Goal: Use online tool/utility: Utilize a website feature to perform a specific function

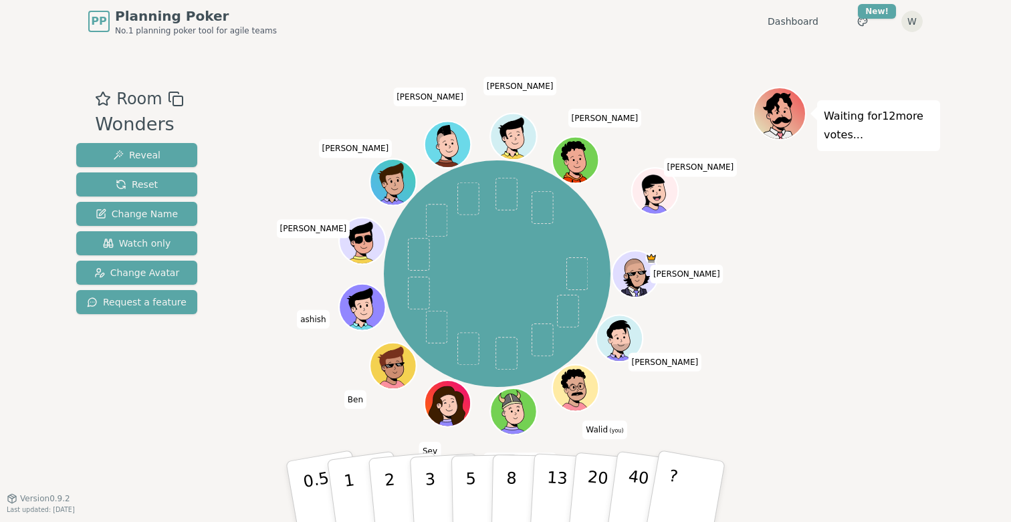
click at [814, 283] on div "Waiting for 12 more votes..." at bounding box center [846, 271] width 187 height 368
click at [801, 255] on div "Waiting for 12 more votes..." at bounding box center [846, 271] width 187 height 368
drag, startPoint x: 801, startPoint y: 255, endPoint x: 803, endPoint y: 237, distance: 17.5
click at [803, 238] on div "Waiting for 12 more votes..." at bounding box center [846, 271] width 187 height 368
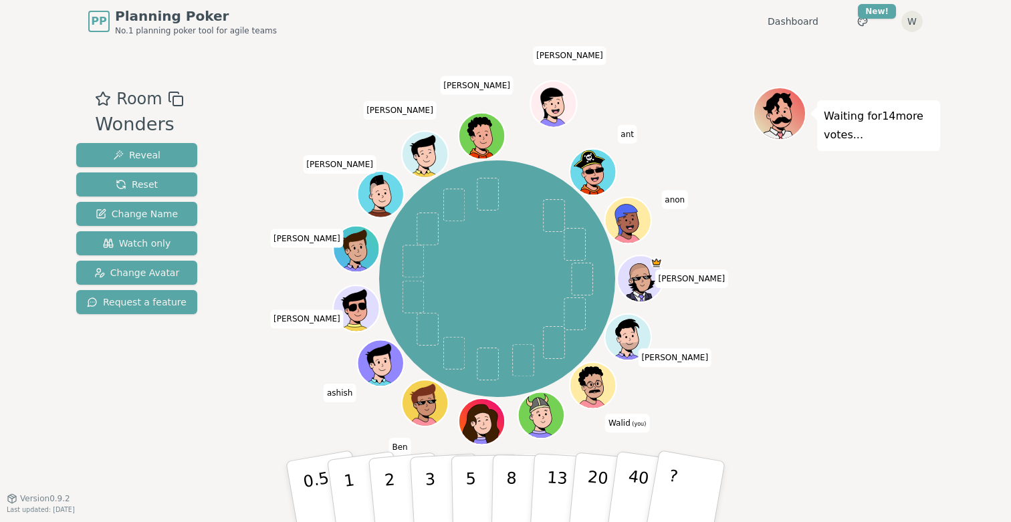
click at [697, 384] on div "Jay Gavin Walid (you) ryan Sev Ben ashish Marcelo Andrew Edward Mike Henry Conn…" at bounding box center [496, 279] width 511 height 336
click at [697, 402] on div "Jay Gavin Walid (you) ryan Sev Ben ashish Marcelo Andrew Edward Mike Henry Conn…" at bounding box center [496, 279] width 511 height 336
click at [599, 382] on icon at bounding box center [592, 384] width 45 height 8
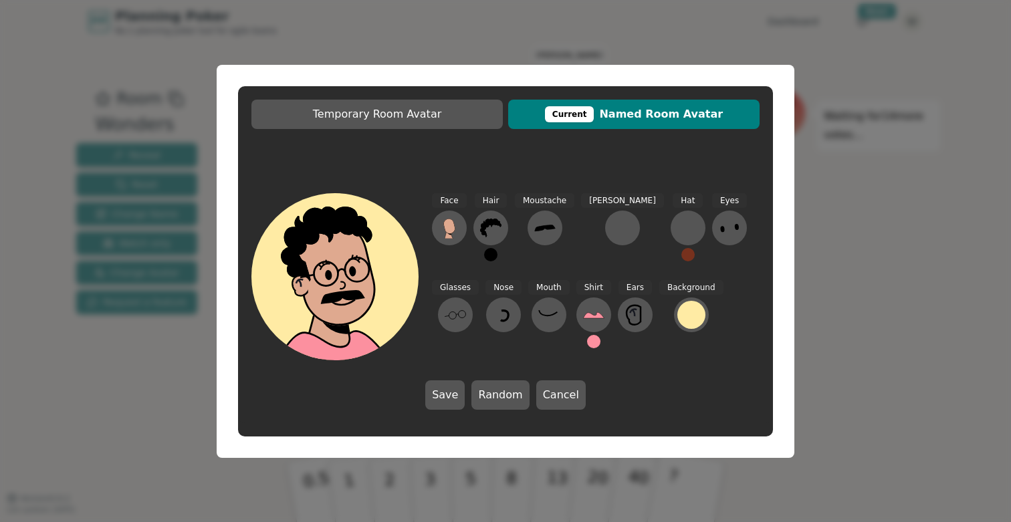
click at [840, 314] on div "Temporary Room Avatar Current Named Room Avatar Face Hair Moustache Beard Hat E…" at bounding box center [505, 261] width 1011 height 522
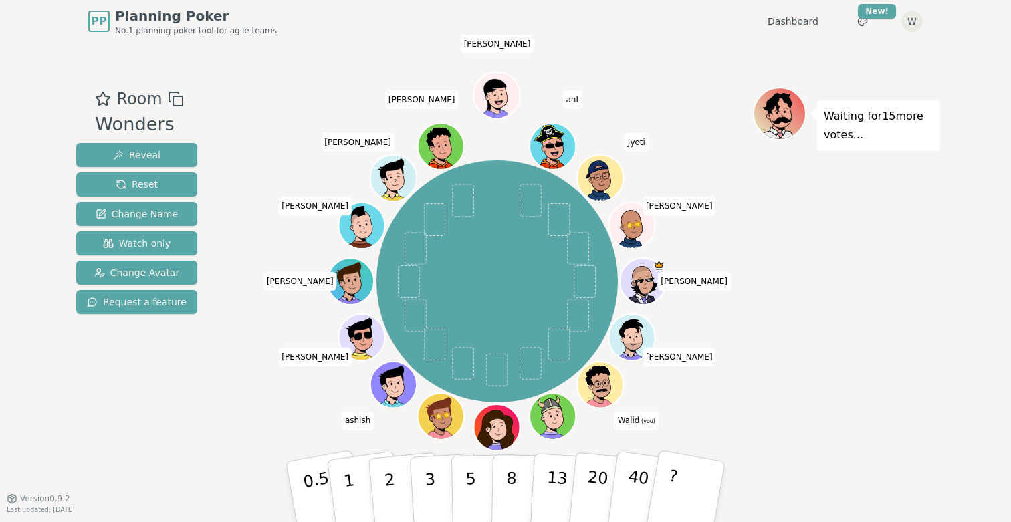
click at [610, 378] on icon at bounding box center [597, 376] width 45 height 21
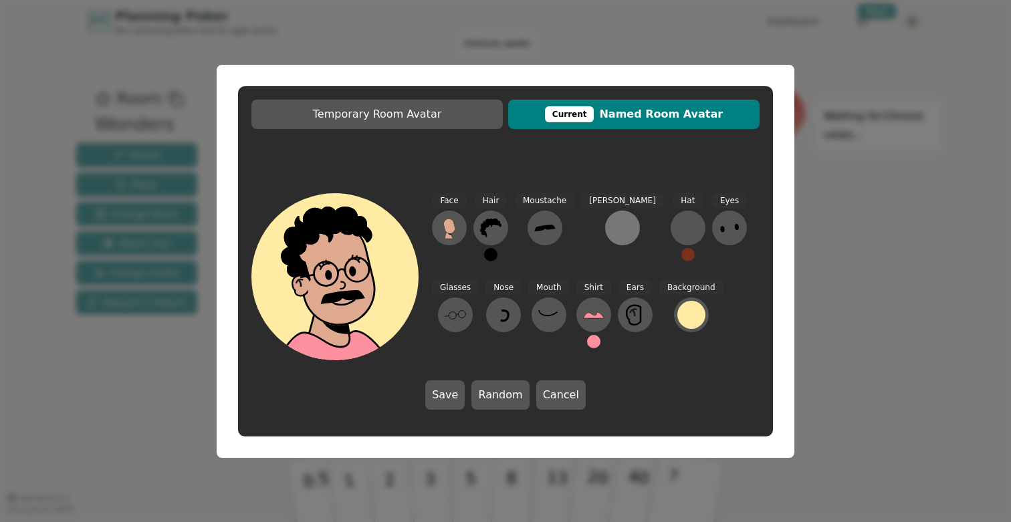
click at [612, 233] on div at bounding box center [622, 227] width 21 height 21
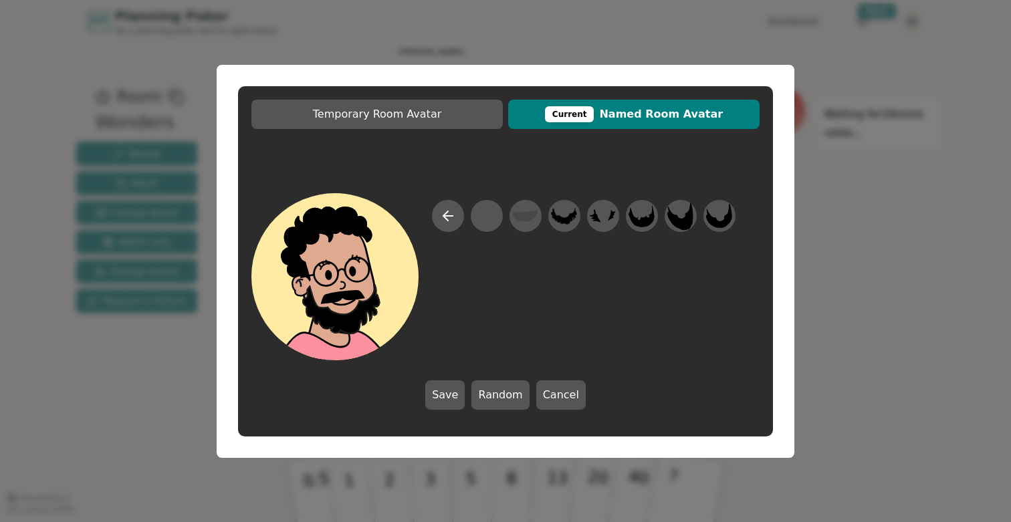
click at [847, 325] on div "Temporary Room Avatar Current Named Room Avatar Save Random Cancel" at bounding box center [505, 261] width 1011 height 522
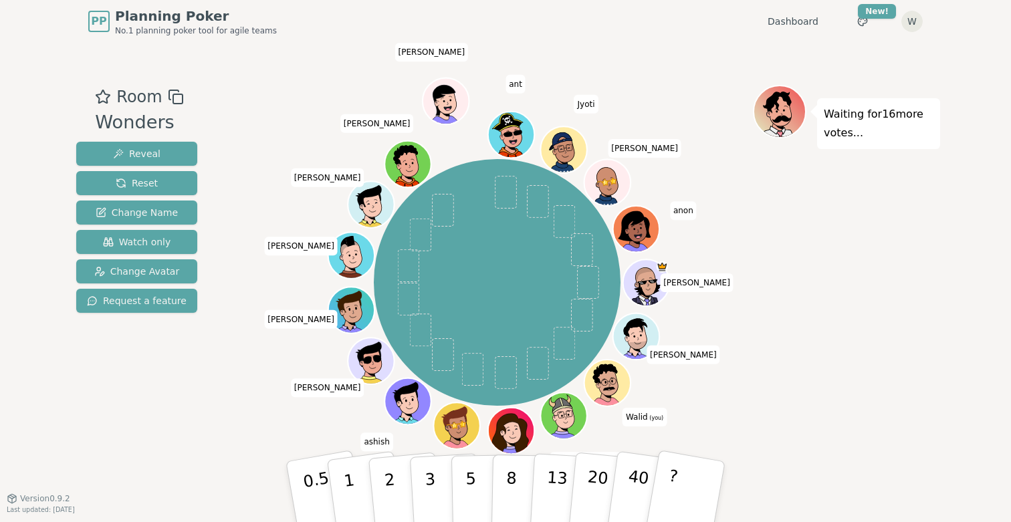
click at [607, 386] on icon at bounding box center [609, 388] width 12 height 20
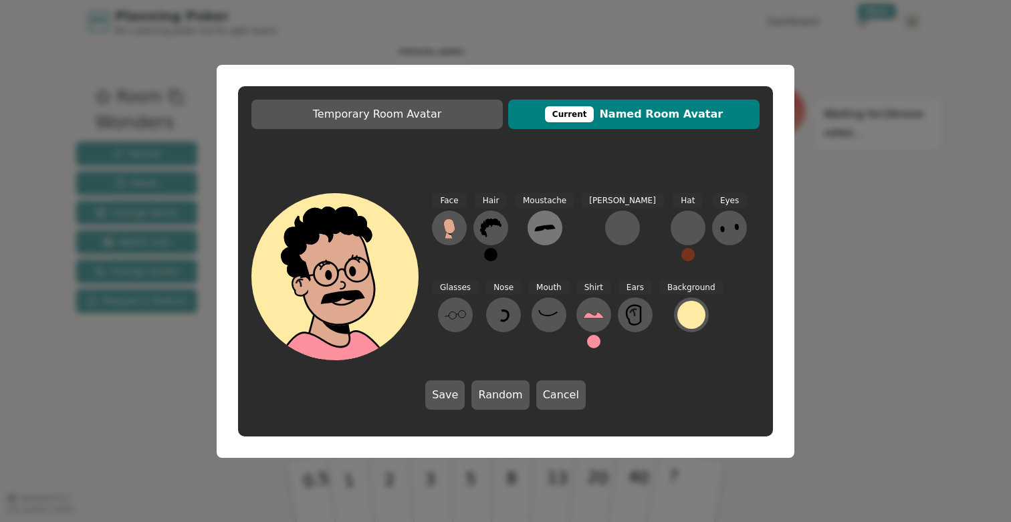
click at [536, 227] on icon at bounding box center [544, 228] width 20 height 6
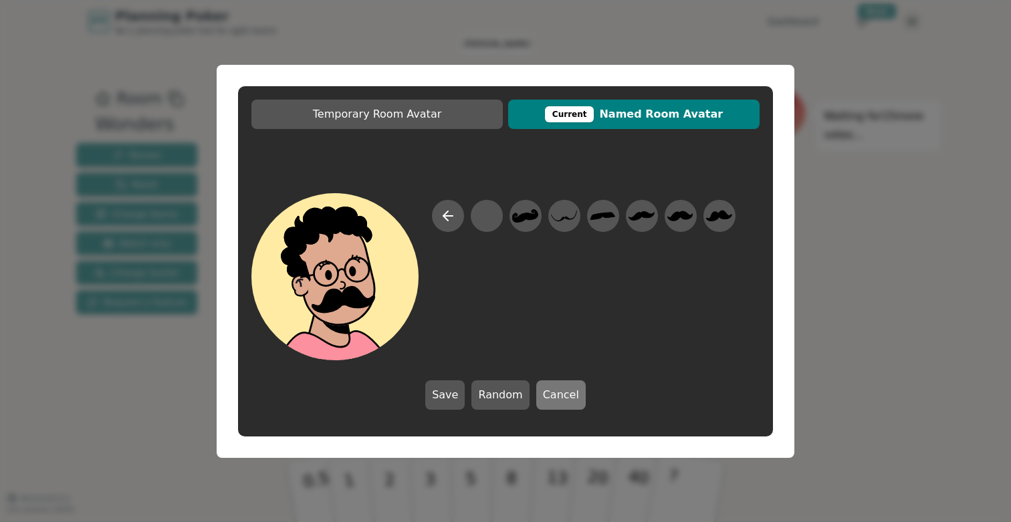
click at [574, 397] on button "Cancel" at bounding box center [560, 394] width 49 height 29
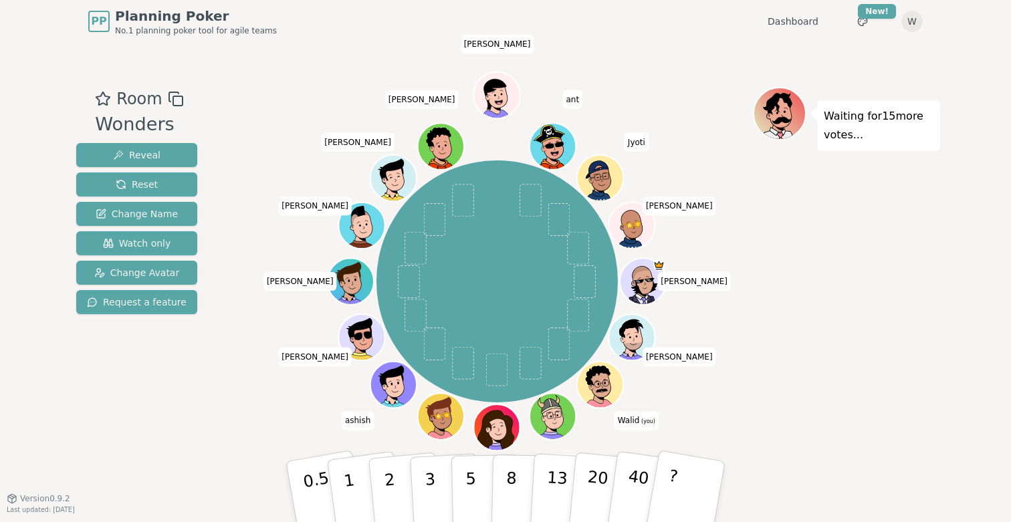
click at [600, 386] on icon at bounding box center [599, 384] width 45 height 8
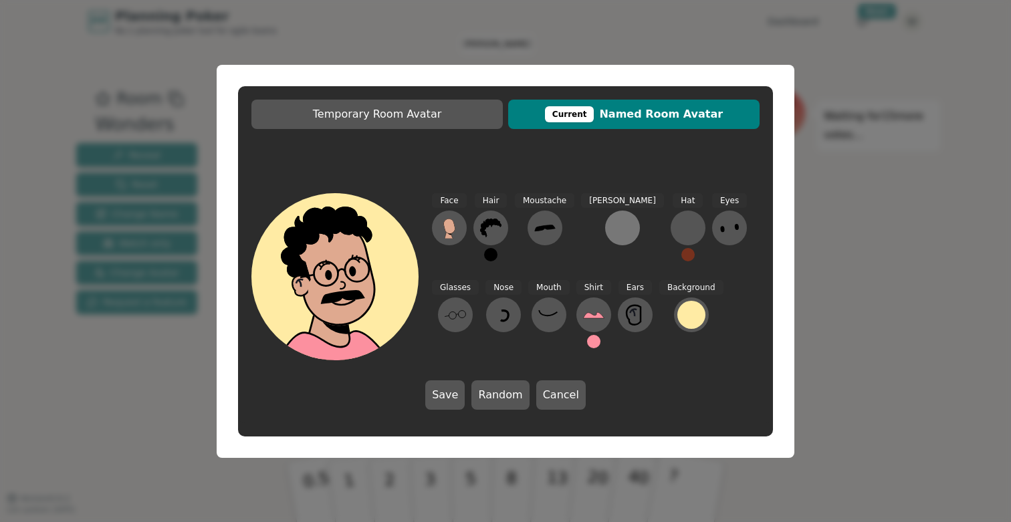
click at [612, 227] on div at bounding box center [622, 227] width 21 height 21
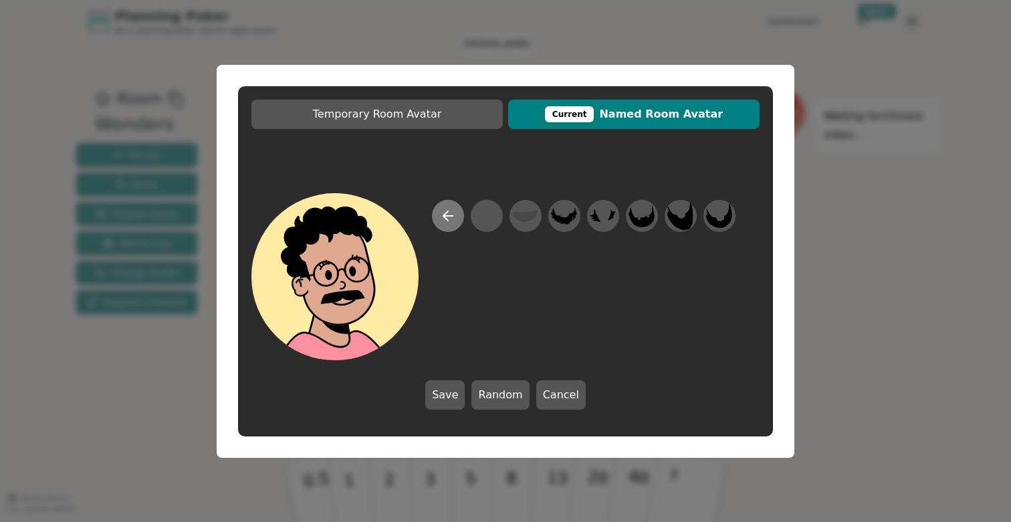
click at [447, 218] on icon at bounding box center [448, 216] width 16 height 16
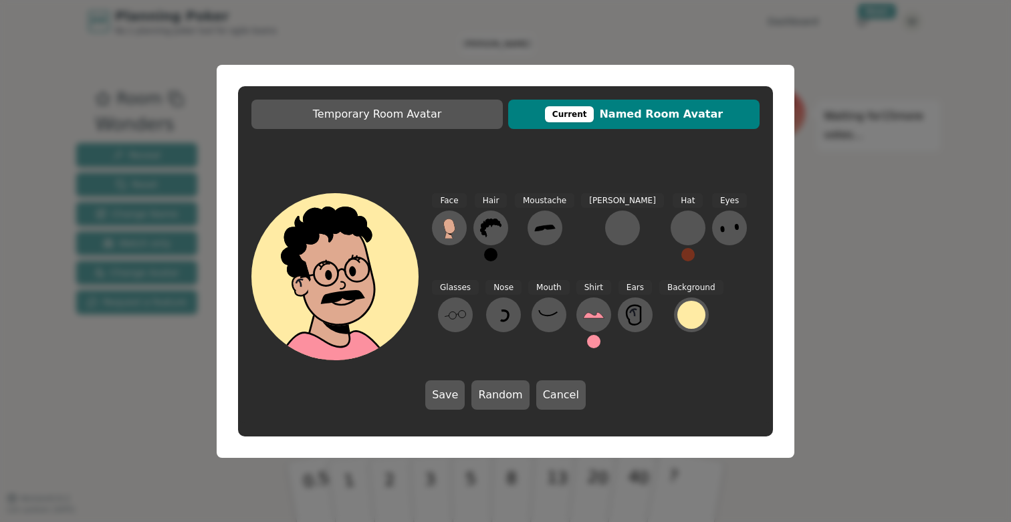
click at [932, 260] on div "Temporary Room Avatar Current Named Room Avatar Face Hair Moustache Beard Hat E…" at bounding box center [505, 261] width 1011 height 522
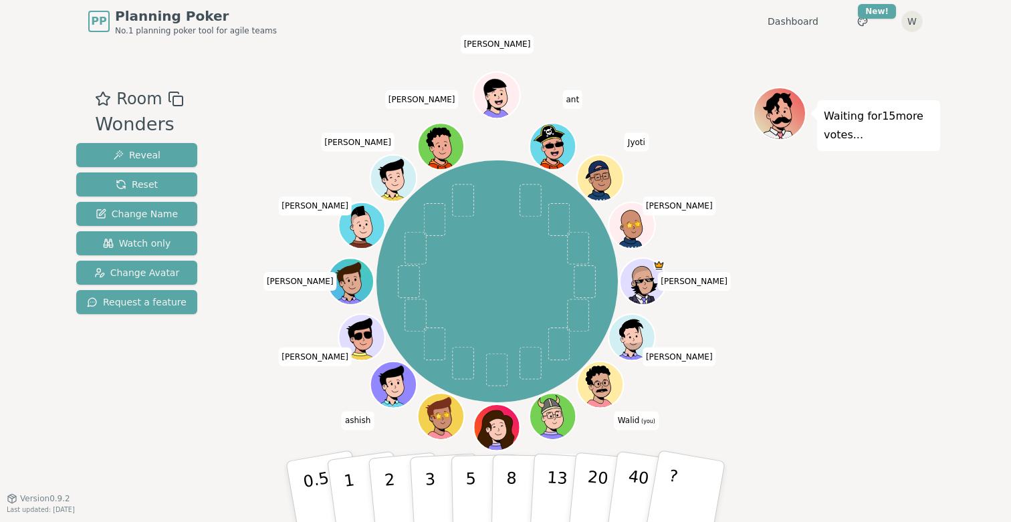
click at [608, 384] on icon at bounding box center [599, 384] width 45 height 8
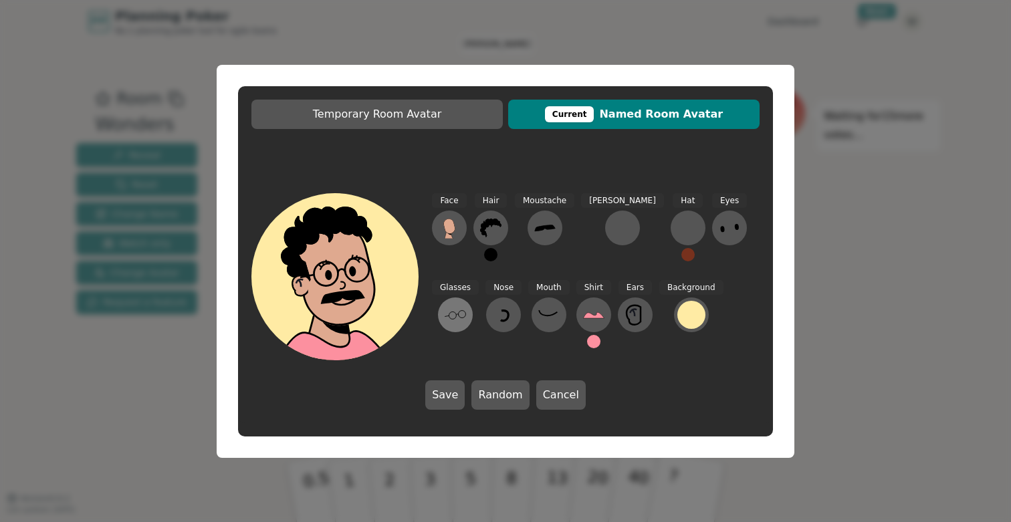
click at [466, 304] on icon at bounding box center [454, 314] width 21 height 21
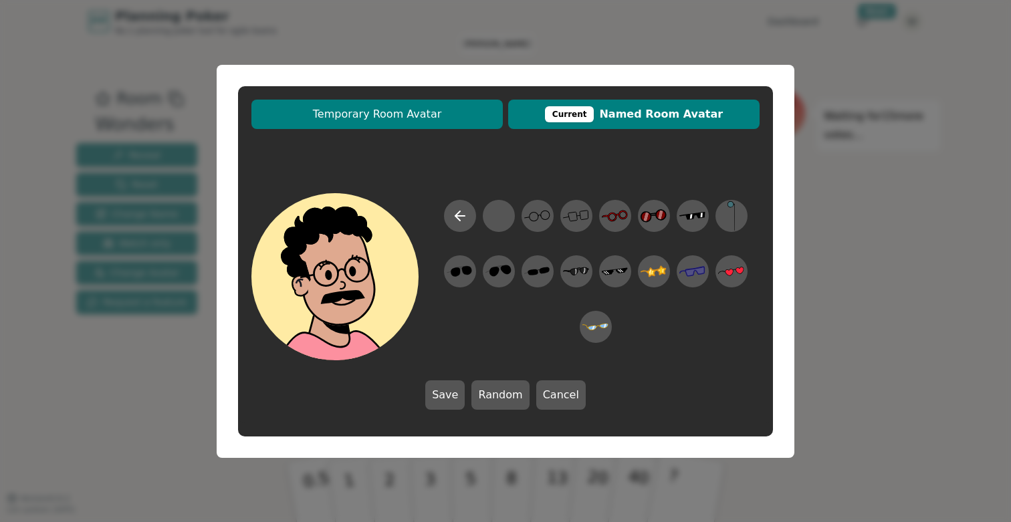
click at [463, 117] on span "Temporary Room Avatar" at bounding box center [377, 114] width 238 height 16
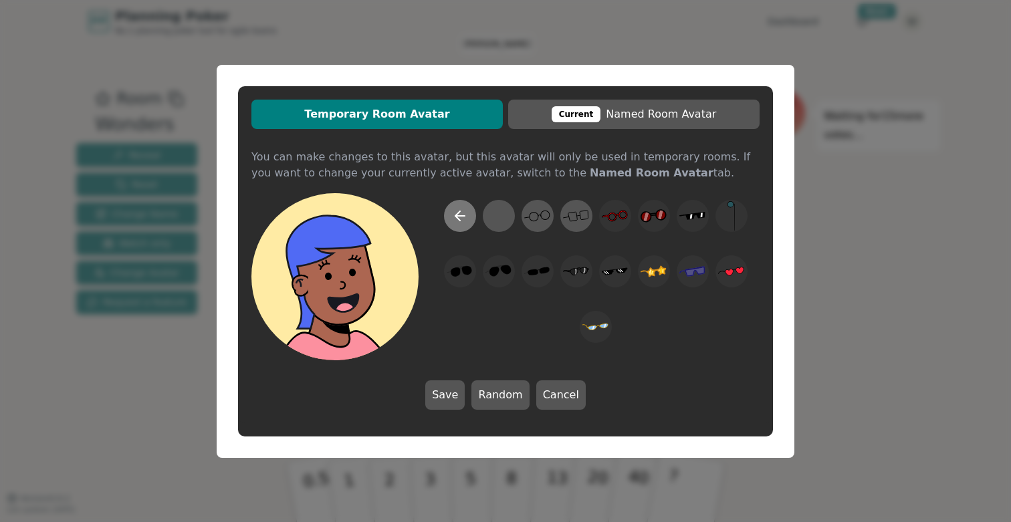
click at [460, 219] on icon at bounding box center [460, 216] width 16 height 16
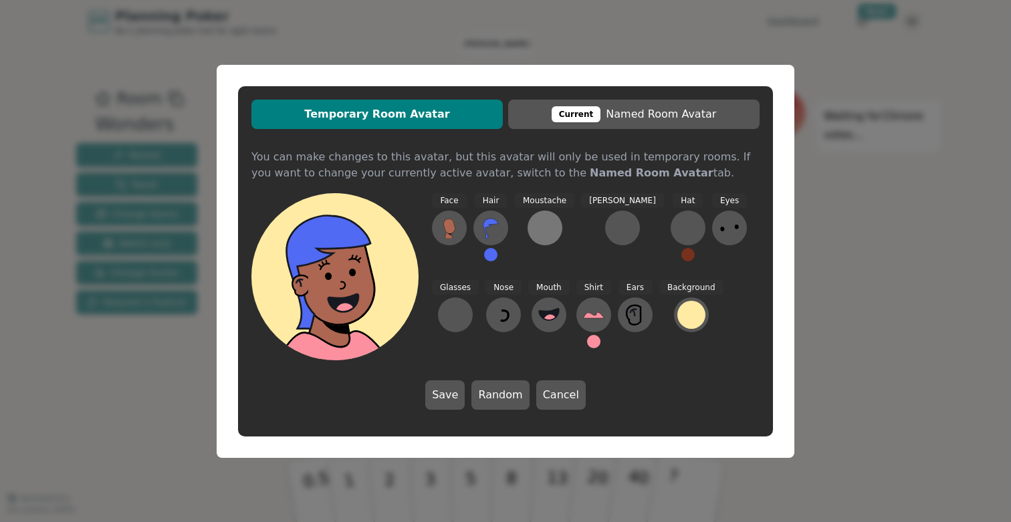
click at [529, 226] on button at bounding box center [544, 228] width 35 height 35
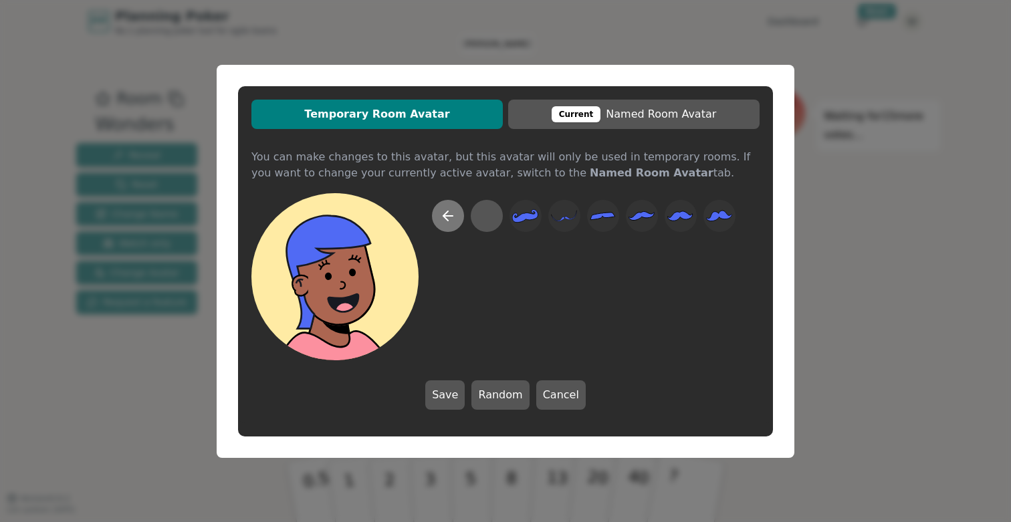
click at [455, 220] on icon at bounding box center [448, 216] width 16 height 16
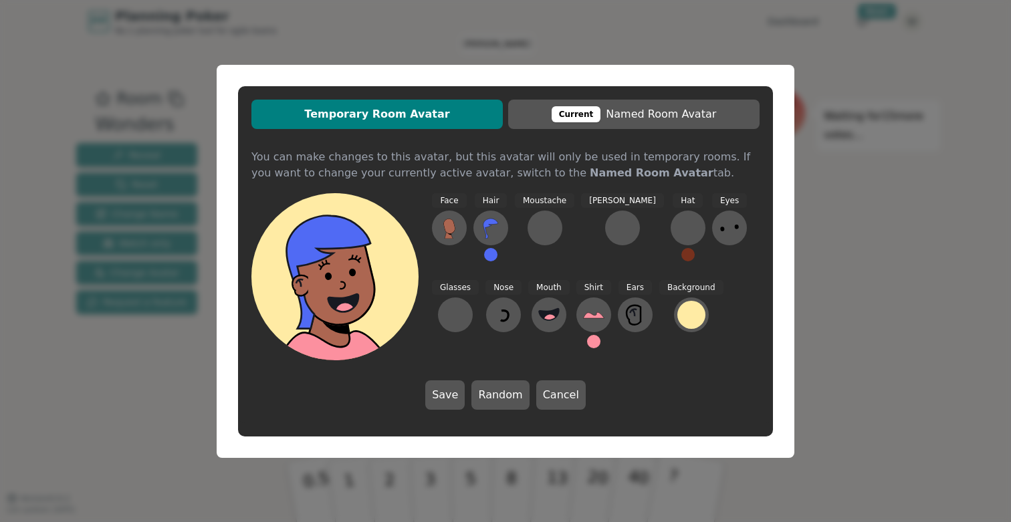
click at [466, 108] on span "Temporary Room Avatar" at bounding box center [377, 114] width 238 height 16
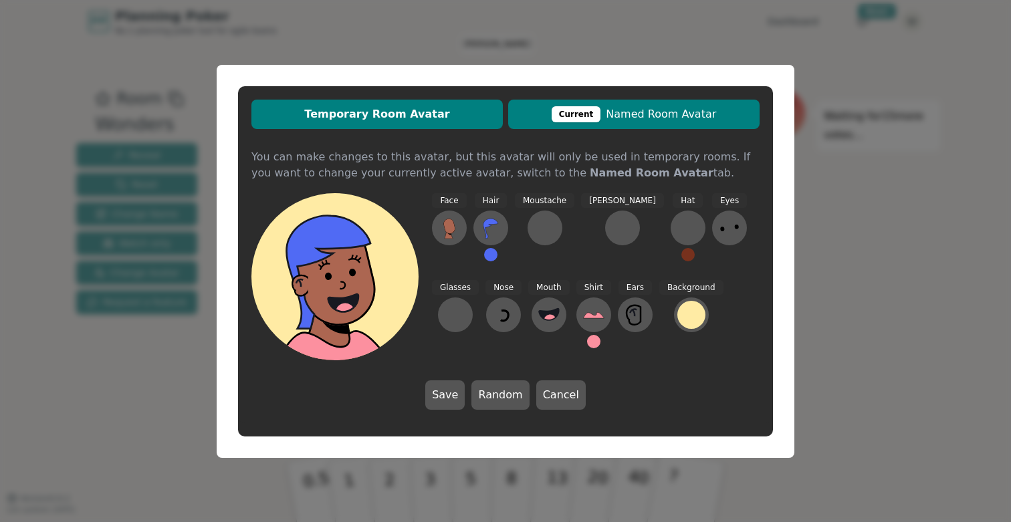
click at [632, 112] on span "Current Named Room Avatar" at bounding box center [634, 114] width 238 height 16
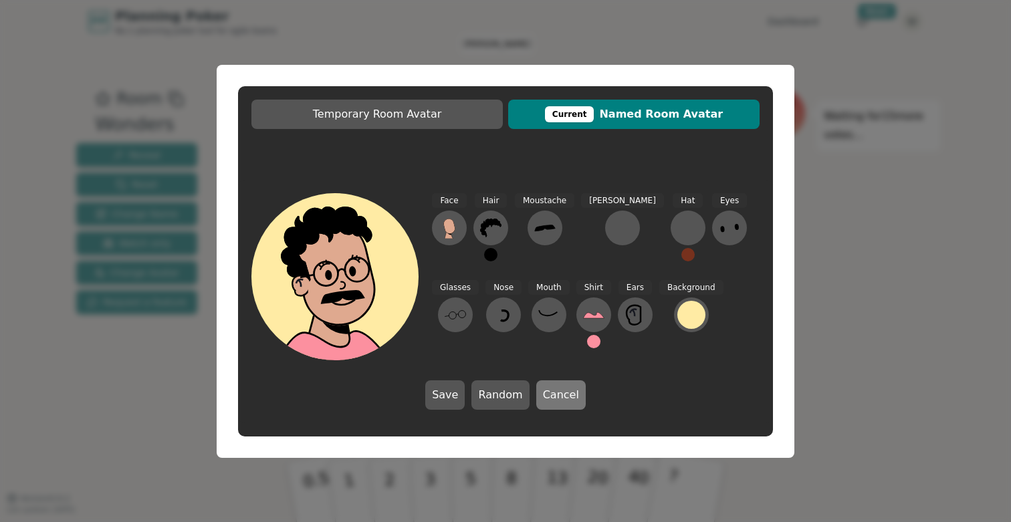
click at [550, 400] on button "Cancel" at bounding box center [560, 394] width 49 height 29
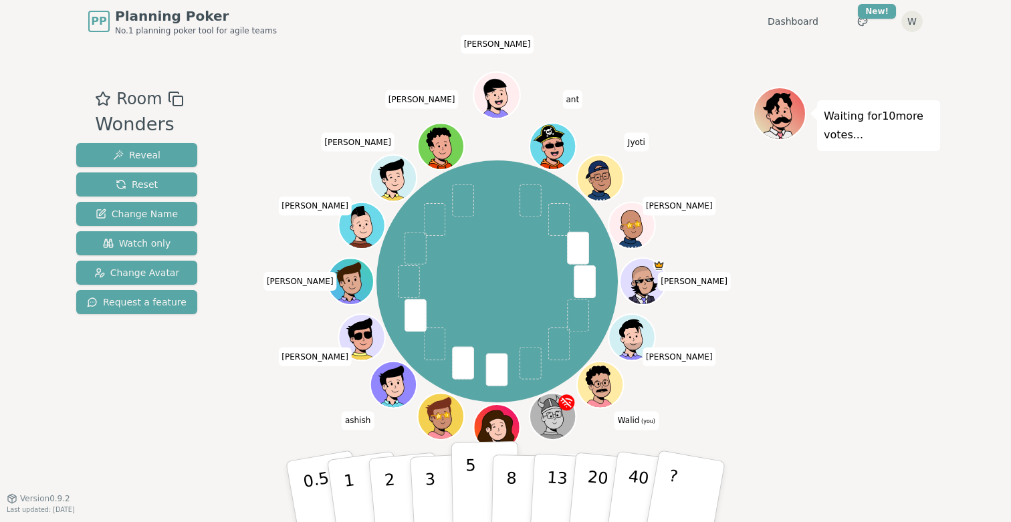
click at [478, 469] on button "5" at bounding box center [485, 492] width 69 height 102
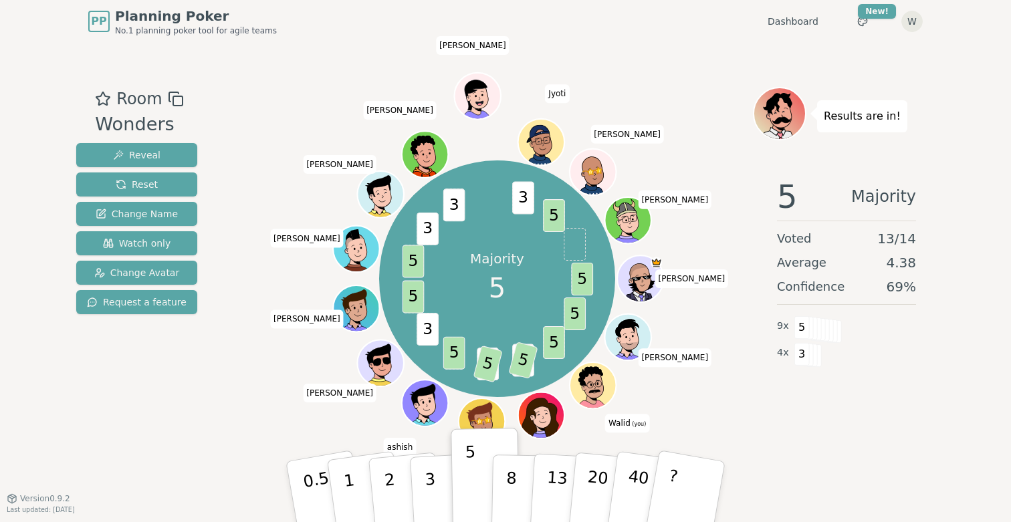
click at [710, 348] on div "Majority 5 5 5 5 8 5 3 5 5 3 5 5 3 3 3 5 Jay Gavin Walid (you) Sev Ben ashish M…" at bounding box center [496, 279] width 511 height 336
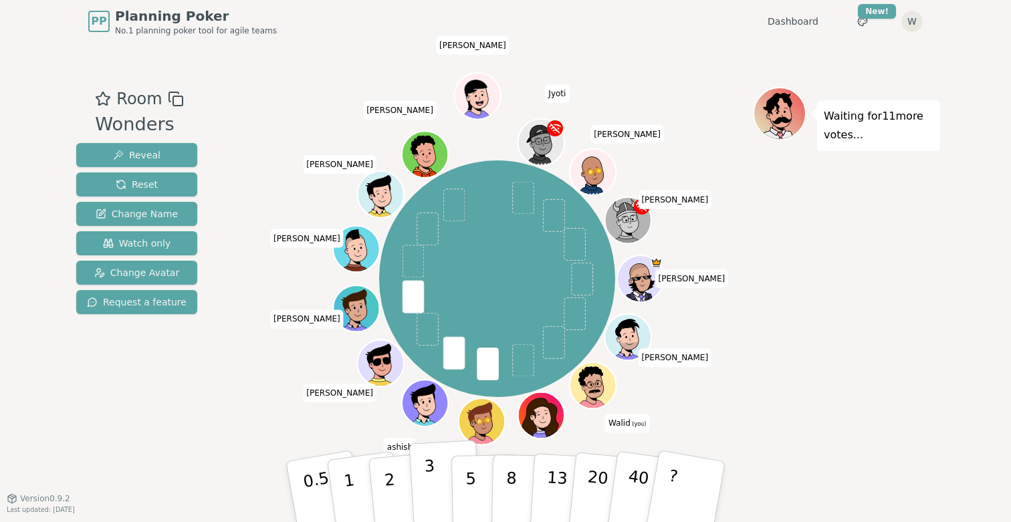
click at [439, 484] on button "3" at bounding box center [445, 492] width 73 height 104
click at [872, 362] on div "Waiting for 10 more votes..." at bounding box center [846, 271] width 187 height 368
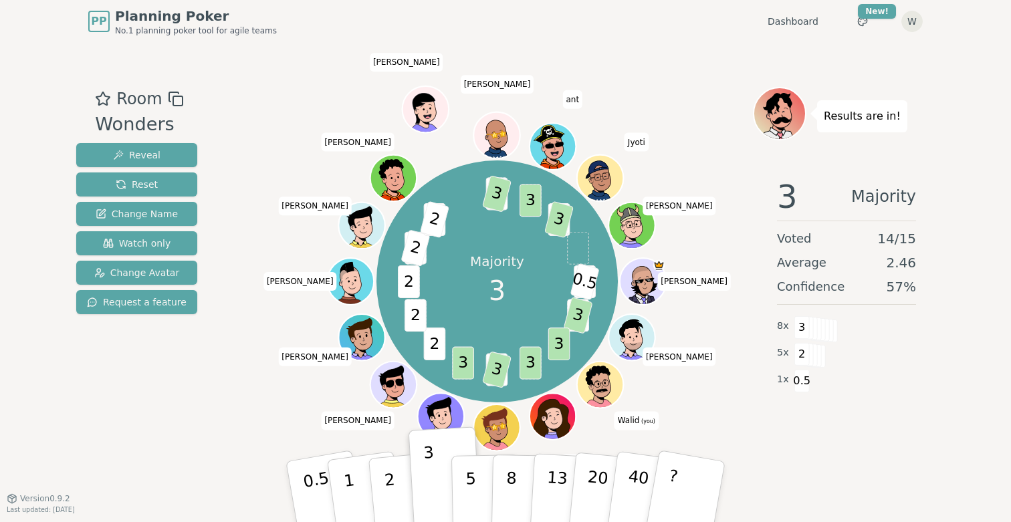
click at [950, 422] on div "PP Planning Poker No.1 planning poker tool for agile teams Dashboard Toggle the…" at bounding box center [505, 261] width 1011 height 522
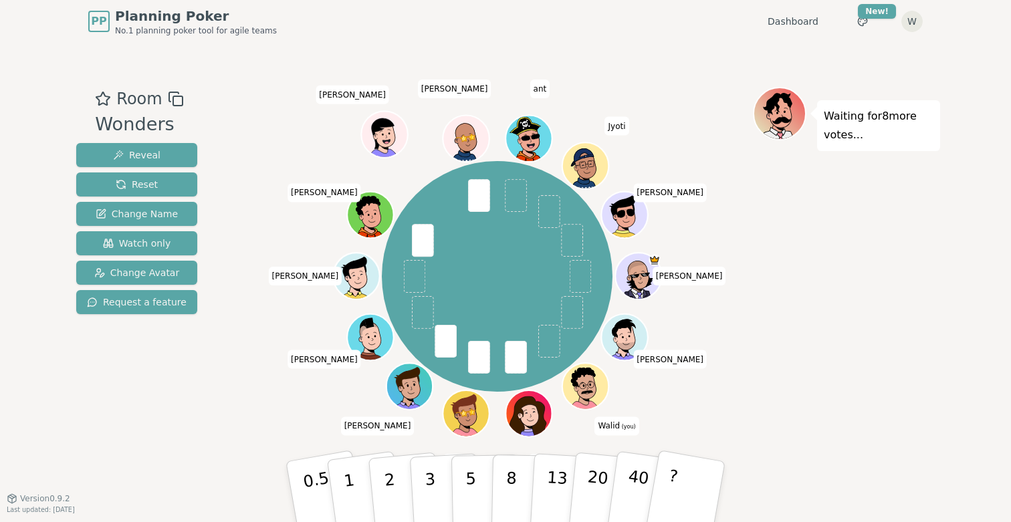
click at [700, 405] on div "Jay Gavin Walid (you) Sev Ben Andrew Edward Mike Henry Connor Albert ant Jyoti …" at bounding box center [496, 276] width 511 height 331
click at [507, 491] on p "8" at bounding box center [510, 491] width 11 height 72
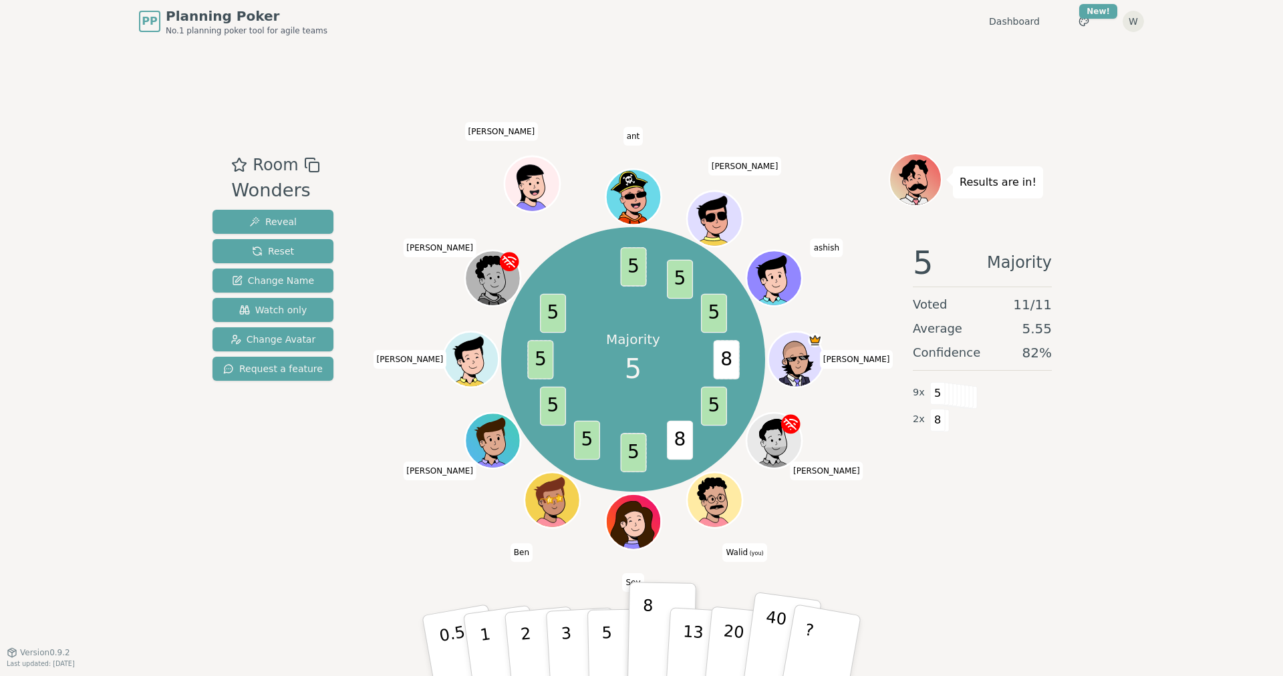
click at [773, 521] on p "40" at bounding box center [773, 645] width 30 height 74
click at [765, 521] on button "40" at bounding box center [782, 646] width 80 height 108
click at [761, 521] on button "40" at bounding box center [782, 646] width 80 height 108
click at [757, 521] on button "40" at bounding box center [782, 646] width 80 height 108
drag, startPoint x: 819, startPoint y: 557, endPoint x: 817, endPoint y: 573, distance: 16.9
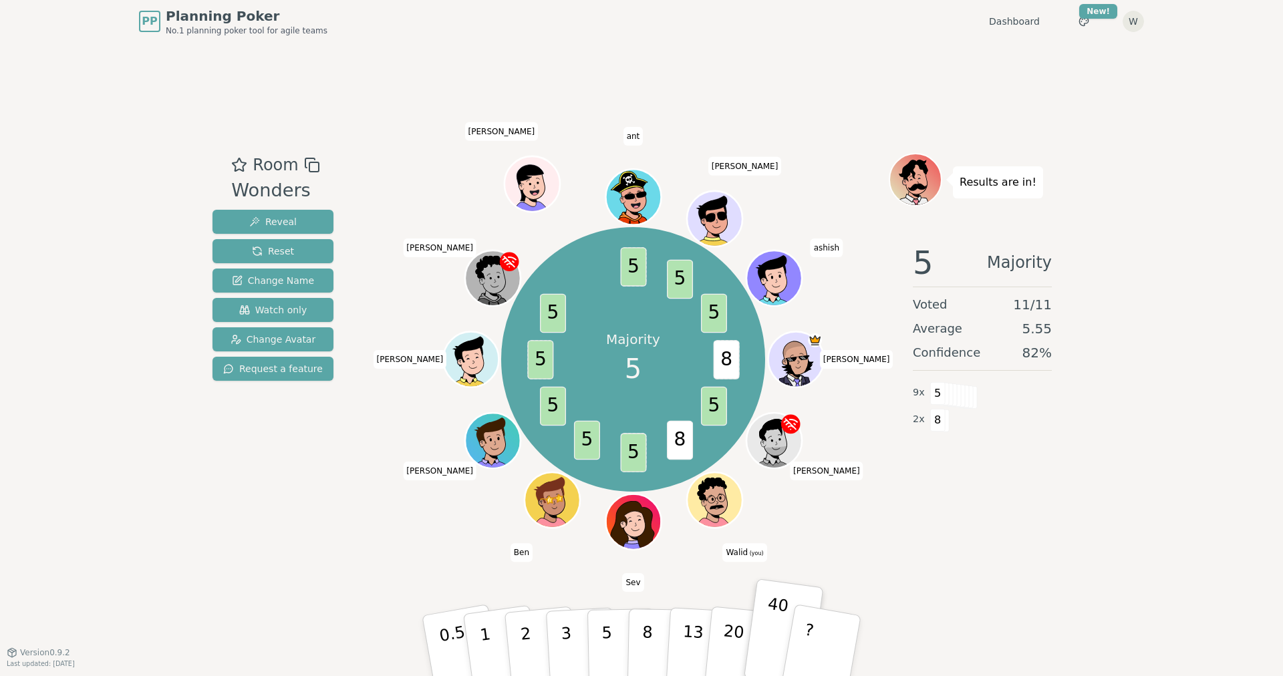
click at [819, 521] on div "Room Wonders Reveal Reset Change Name Watch only Change Avatar Request a featur…" at bounding box center [641, 348] width 869 height 610
click at [765, 521] on p "40" at bounding box center [773, 645] width 30 height 74
click at [817, 521] on button "?" at bounding box center [823, 646] width 84 height 110
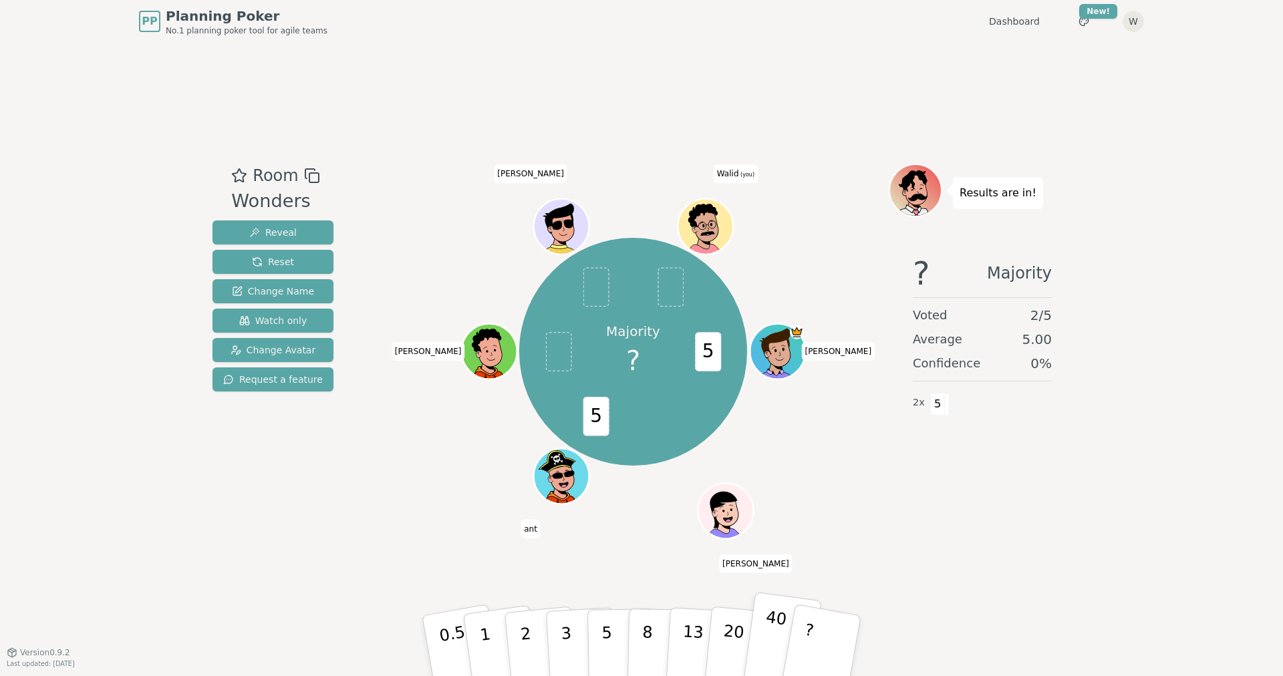
click at [761, 639] on button "40" at bounding box center [782, 646] width 80 height 108
